Goal: Task Accomplishment & Management: Manage account settings

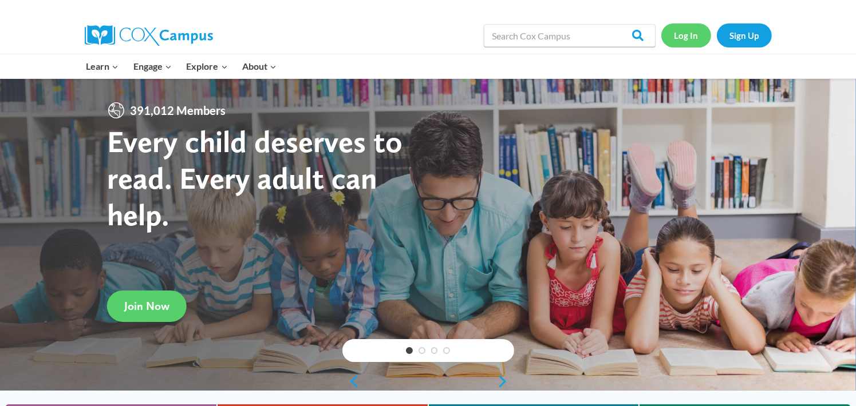
click at [677, 34] on link "Log In" at bounding box center [686, 34] width 50 height 23
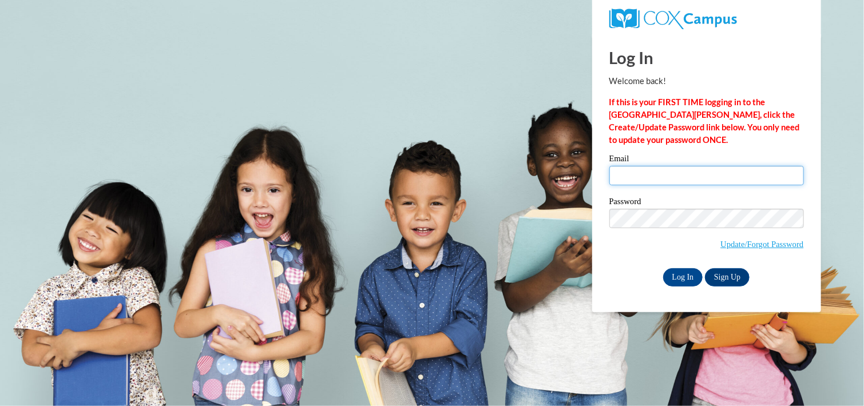
click at [648, 178] on input "Email" at bounding box center [707, 175] width 195 height 19
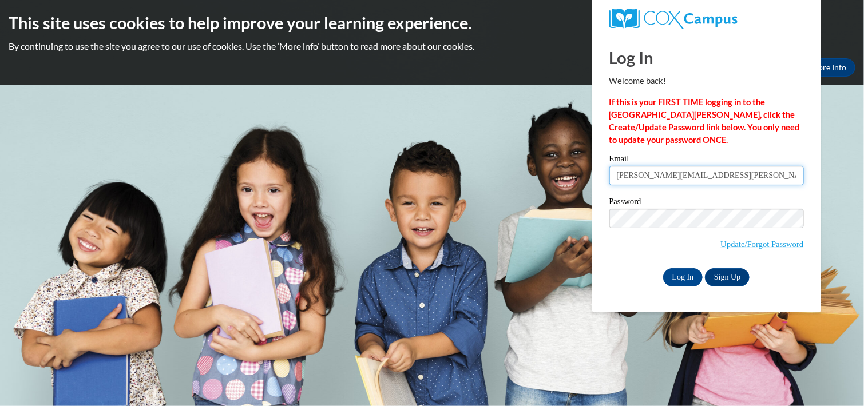
type input "[PERSON_NAME][EMAIL_ADDRESS][PERSON_NAME][DOMAIN_NAME]"
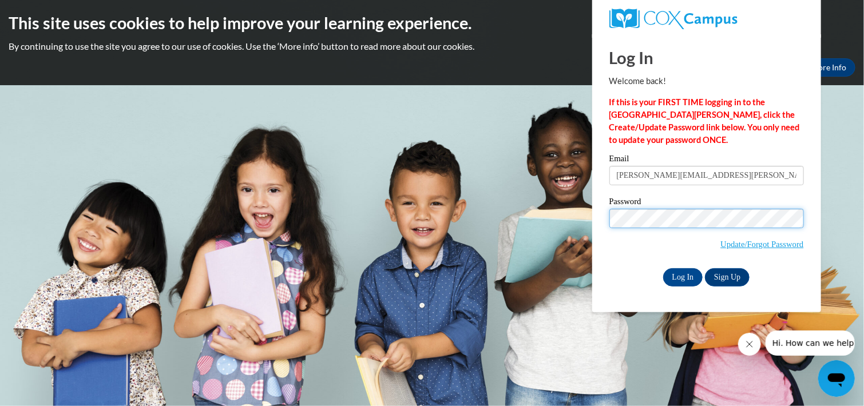
click at [663, 268] on input "Log In" at bounding box center [683, 277] width 40 height 18
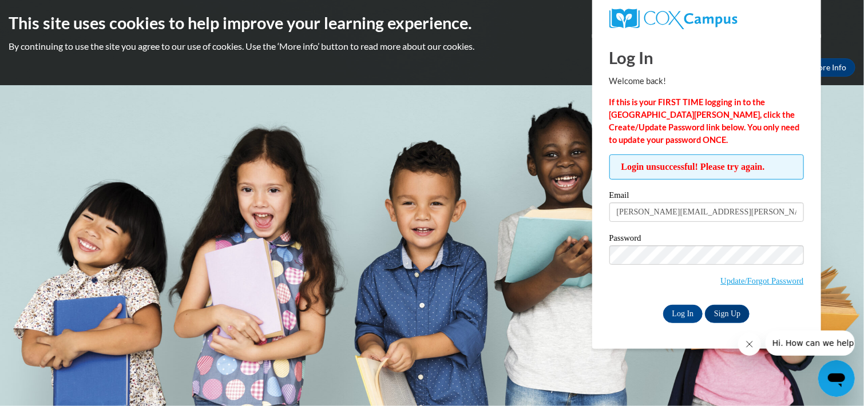
click at [639, 241] on label "Password" at bounding box center [707, 239] width 195 height 11
click at [663, 305] on input "Log In" at bounding box center [683, 314] width 40 height 18
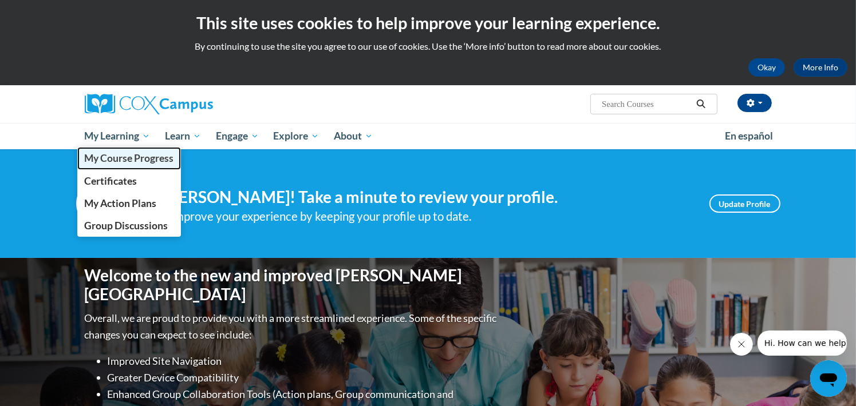
click at [100, 161] on span "My Course Progress" at bounding box center [128, 158] width 89 height 12
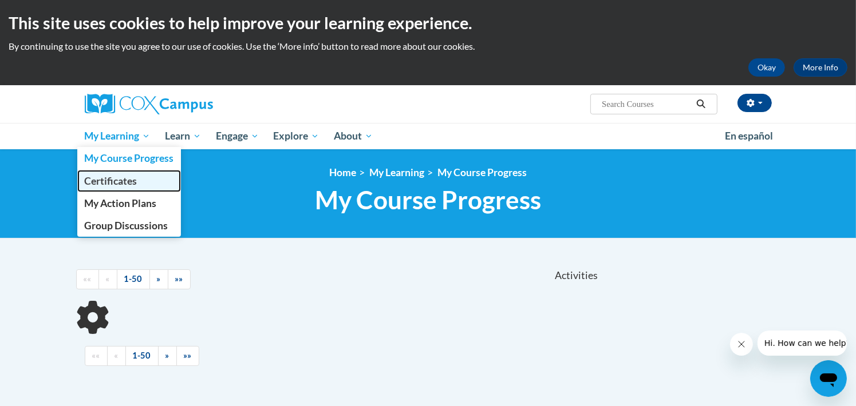
click at [108, 179] on span "Certificates" at bounding box center [110, 181] width 53 height 12
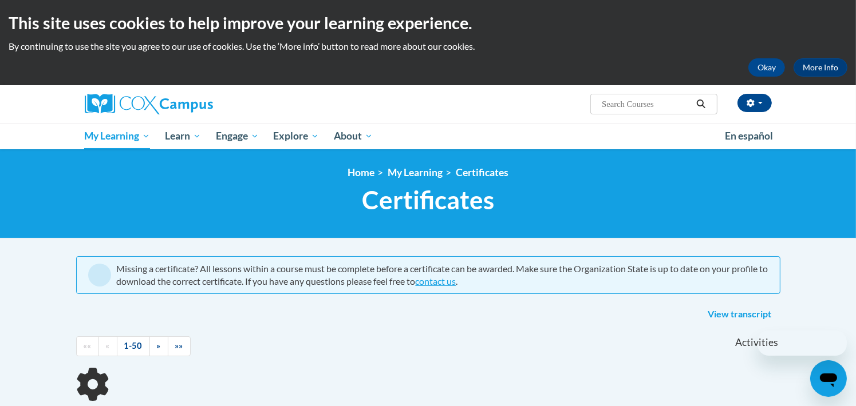
click at [105, 174] on ol "Home My Learning Certificates" at bounding box center [428, 173] width 704 height 13
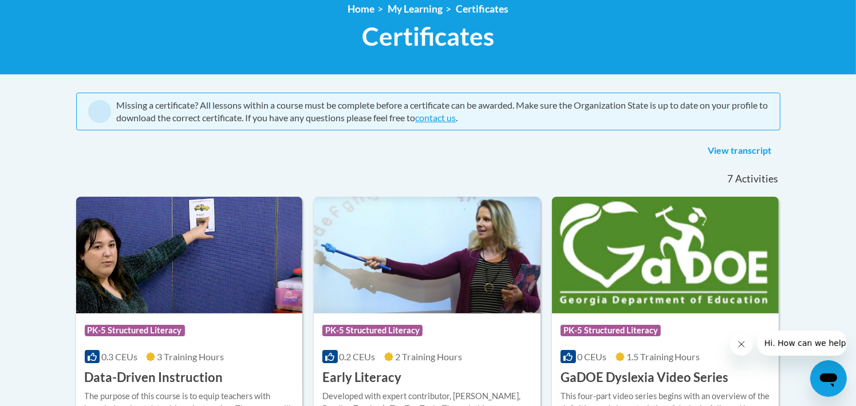
scroll to position [163, 0]
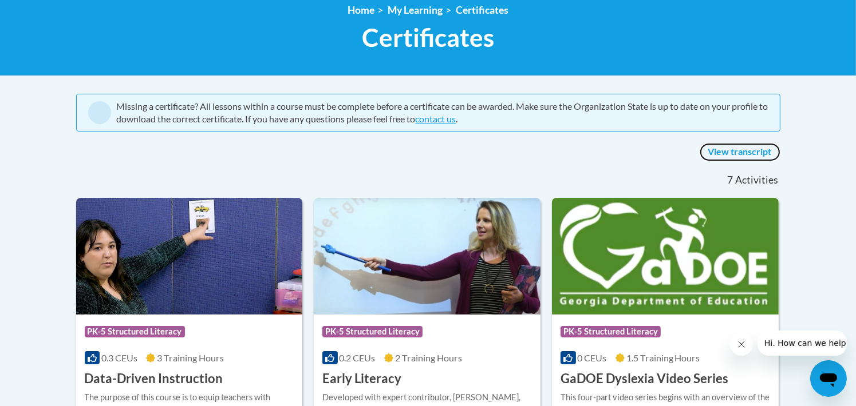
click at [740, 149] on link "View transcript" at bounding box center [740, 152] width 81 height 18
